Goal: Transaction & Acquisition: Purchase product/service

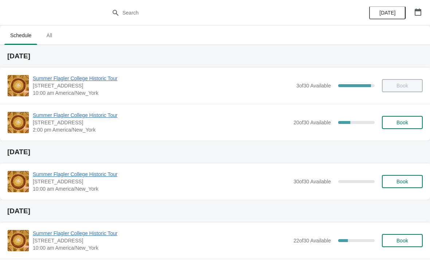
click at [402, 122] on span "Book" at bounding box center [403, 123] width 12 height 6
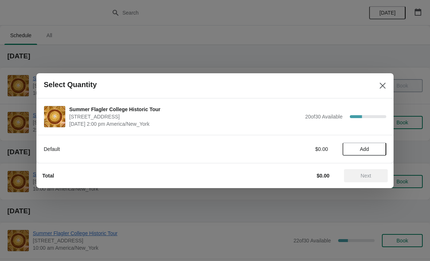
click at [365, 148] on span "Add" at bounding box center [364, 149] width 9 height 6
click at [380, 148] on icon at bounding box center [377, 149] width 8 height 8
click at [377, 170] on button "Next" at bounding box center [366, 175] width 44 height 13
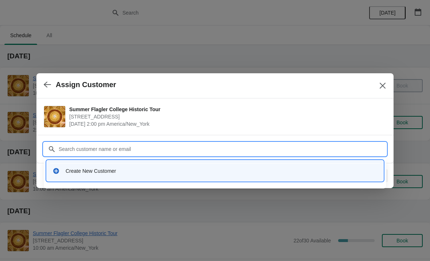
click at [118, 173] on div "Create New Customer" at bounding box center [222, 170] width 312 height 7
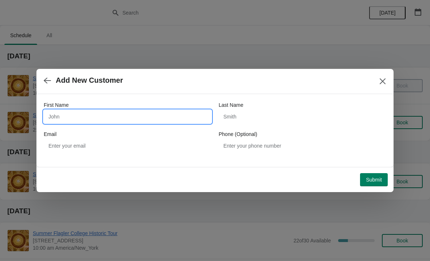
click at [109, 112] on input "First Name" at bounding box center [128, 116] width 168 height 13
type input "[PERSON_NAME]"
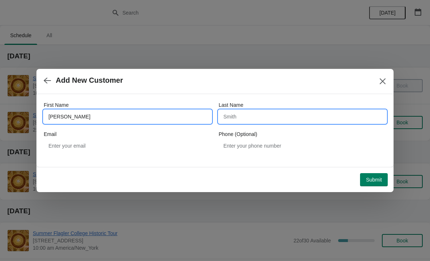
click at [252, 117] on input "Last Name" at bounding box center [303, 116] width 168 height 13
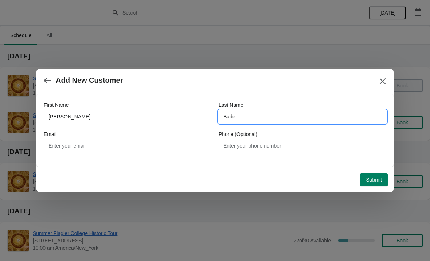
click at [276, 120] on input "Bade" at bounding box center [303, 116] width 168 height 13
type input "[PERSON_NAME]"
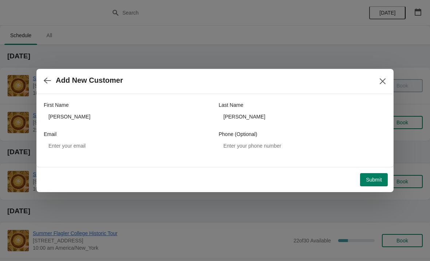
click at [371, 179] on span "Submit" at bounding box center [374, 180] width 16 height 6
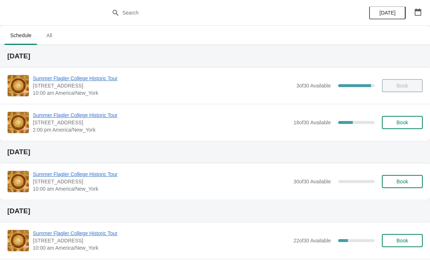
click at [81, 112] on span "Summer Flagler College Historic Tour" at bounding box center [161, 115] width 257 height 7
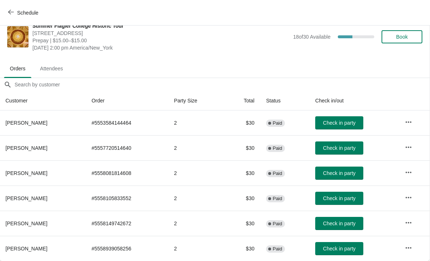
scroll to position [11, 0]
click at [339, 249] on span "Check in party" at bounding box center [339, 249] width 32 height 6
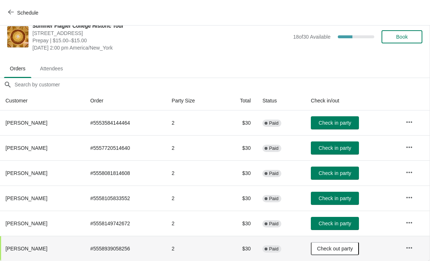
click at [339, 198] on span "Check in party" at bounding box center [335, 198] width 32 height 6
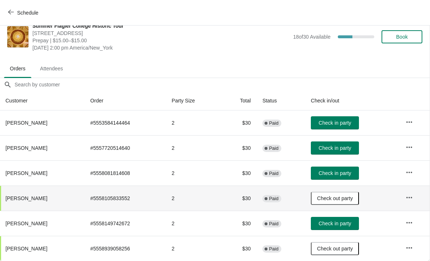
click at [329, 179] on button "Check in party" at bounding box center [335, 173] width 48 height 13
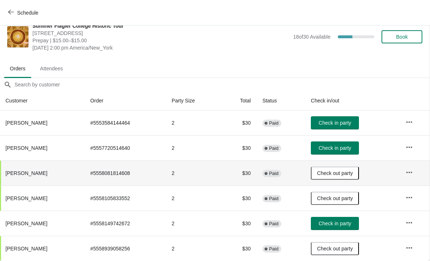
click at [408, 38] on span "Book" at bounding box center [402, 37] width 12 height 6
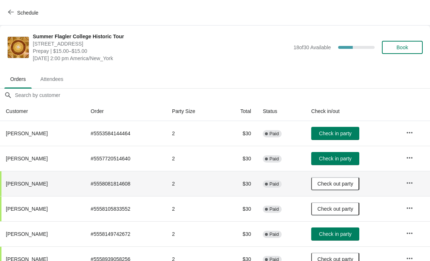
scroll to position [11, 0]
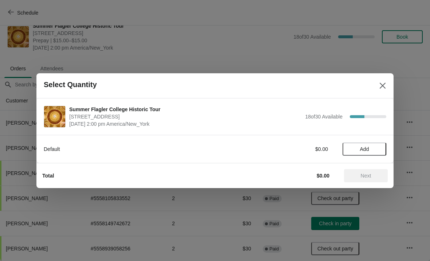
click at [368, 151] on span "Add" at bounding box center [364, 149] width 9 height 6
click at [380, 150] on icon at bounding box center [377, 149] width 8 height 8
click at [370, 170] on button "Next" at bounding box center [366, 175] width 44 height 13
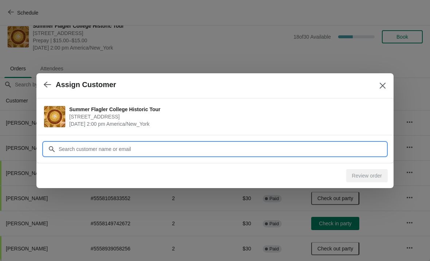
click at [361, 149] on input "Customer" at bounding box center [222, 149] width 328 height 13
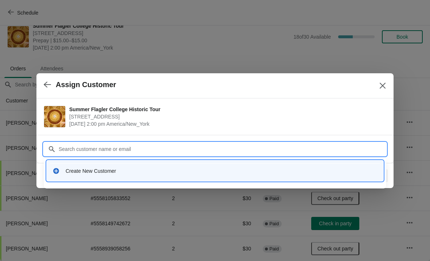
click at [77, 171] on div "Create New Customer" at bounding box center [222, 170] width 312 height 7
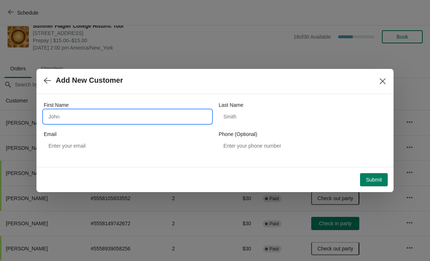
click at [133, 112] on input "First Name" at bounding box center [128, 116] width 168 height 13
type input "Denis"
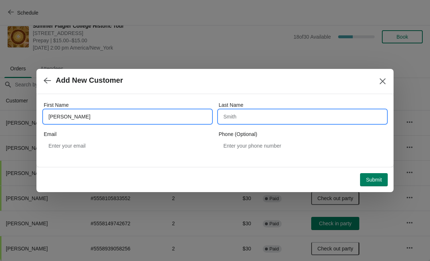
click at [279, 119] on input "Last Name" at bounding box center [303, 116] width 168 height 13
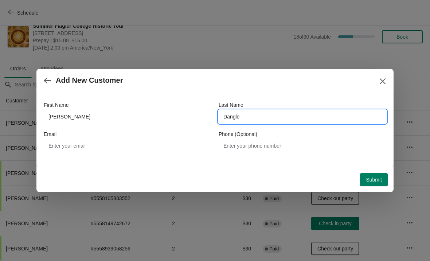
click at [300, 122] on input "Dangle" at bounding box center [303, 116] width 168 height 13
type input "Daigle"
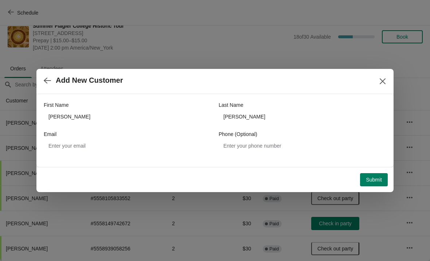
click at [370, 180] on span "Submit" at bounding box center [374, 180] width 16 height 6
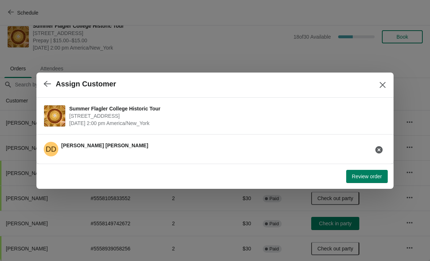
click at [359, 182] on button "Review order" at bounding box center [367, 176] width 42 height 13
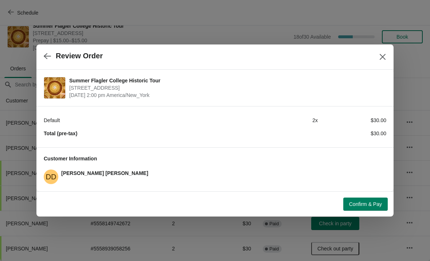
click at [366, 198] on button "Confirm & Pay" at bounding box center [365, 204] width 44 height 13
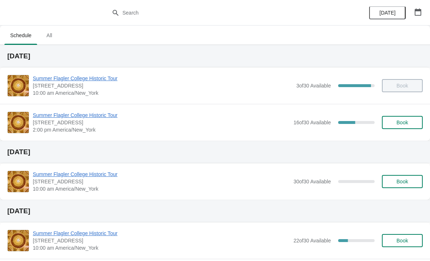
click at [85, 115] on span "Summer Flagler College Historic Tour" at bounding box center [161, 115] width 257 height 7
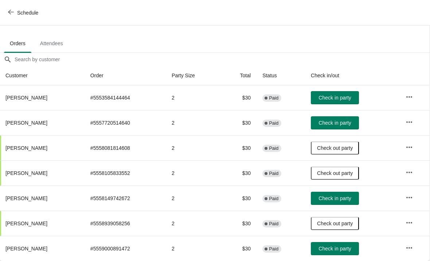
scroll to position [36, 0]
click at [349, 251] on span "Check in party" at bounding box center [335, 249] width 32 height 6
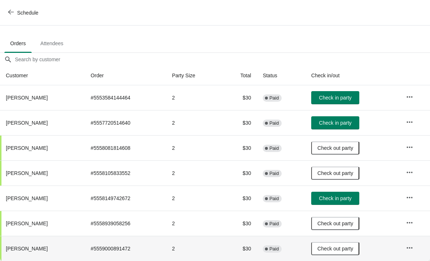
scroll to position [36, 0]
click at [11, 7] on button "Schedule" at bounding box center [24, 12] width 40 height 13
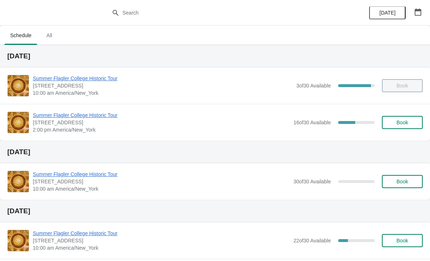
click at [83, 113] on span "Summer Flagler College Historic Tour" at bounding box center [161, 115] width 257 height 7
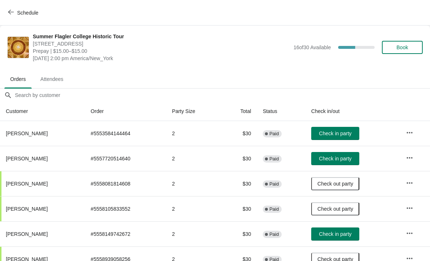
click at [351, 160] on span "Check in party" at bounding box center [335, 159] width 32 height 6
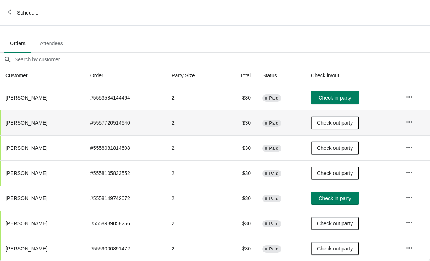
scroll to position [36, 0]
click at [351, 199] on span "Check in party" at bounding box center [335, 198] width 32 height 6
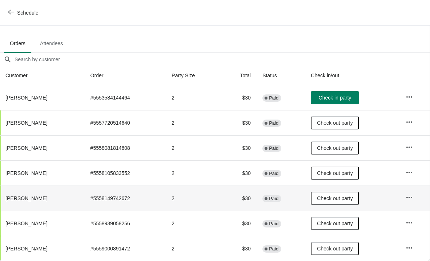
click at [351, 100] on span "Check in party" at bounding box center [335, 98] width 32 height 6
